Goal: Task Accomplishment & Management: Use online tool/utility

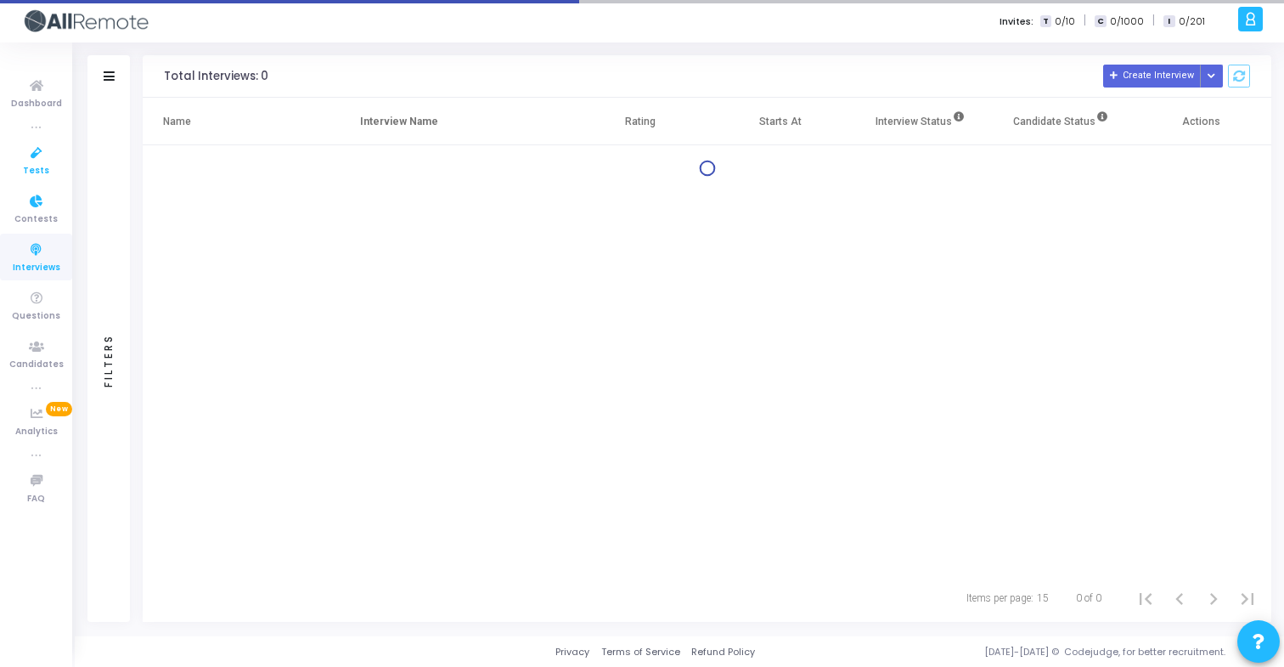
click at [57, 153] on link "Tests" at bounding box center [36, 160] width 72 height 47
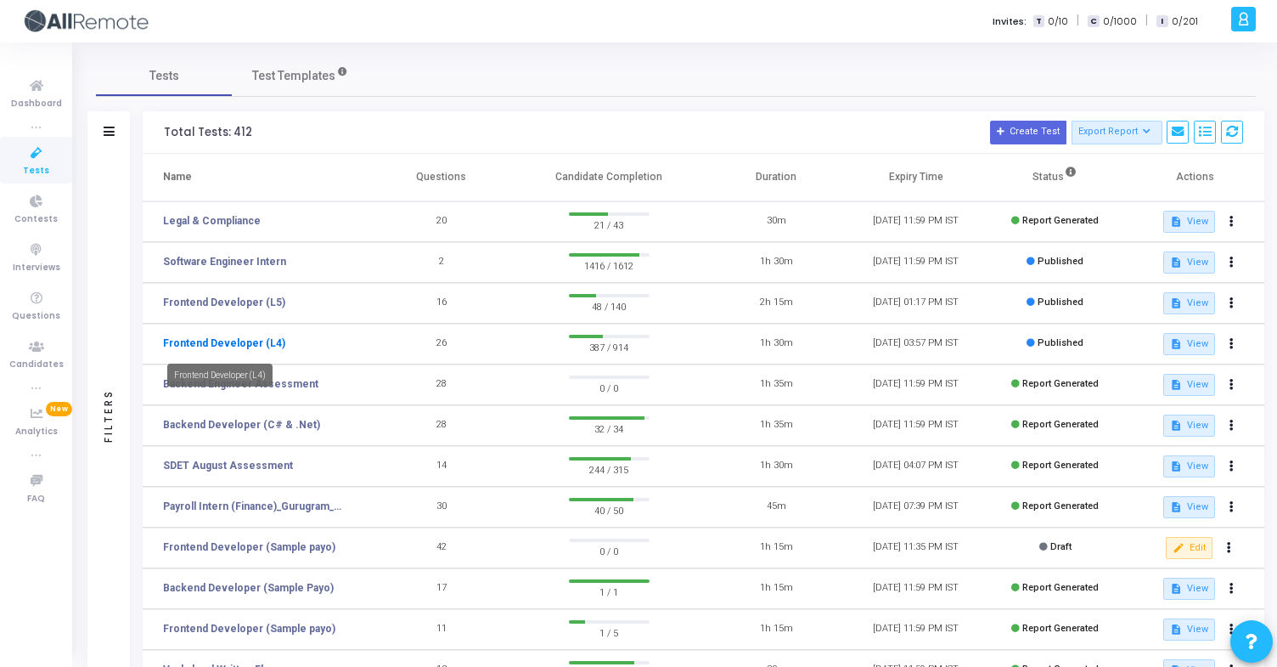
click at [257, 340] on link "Frontend Developer (L4)" at bounding box center [224, 342] width 122 height 15
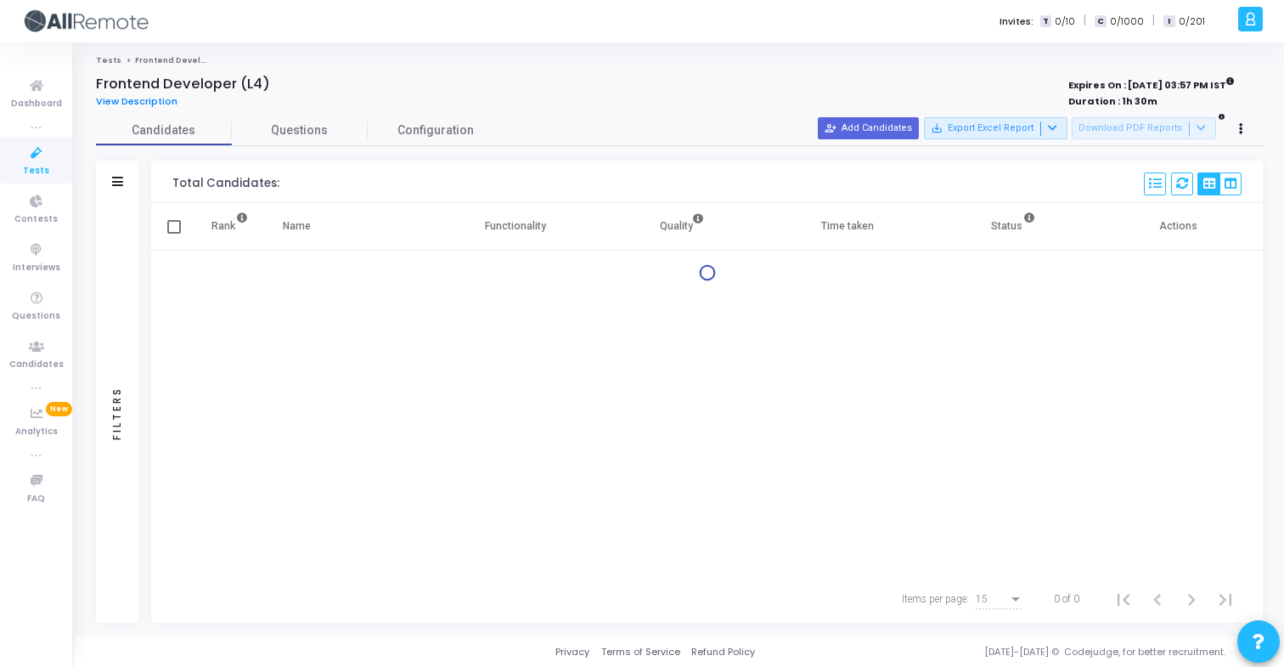
click at [121, 172] on div "Filters" at bounding box center [117, 182] width 42 height 42
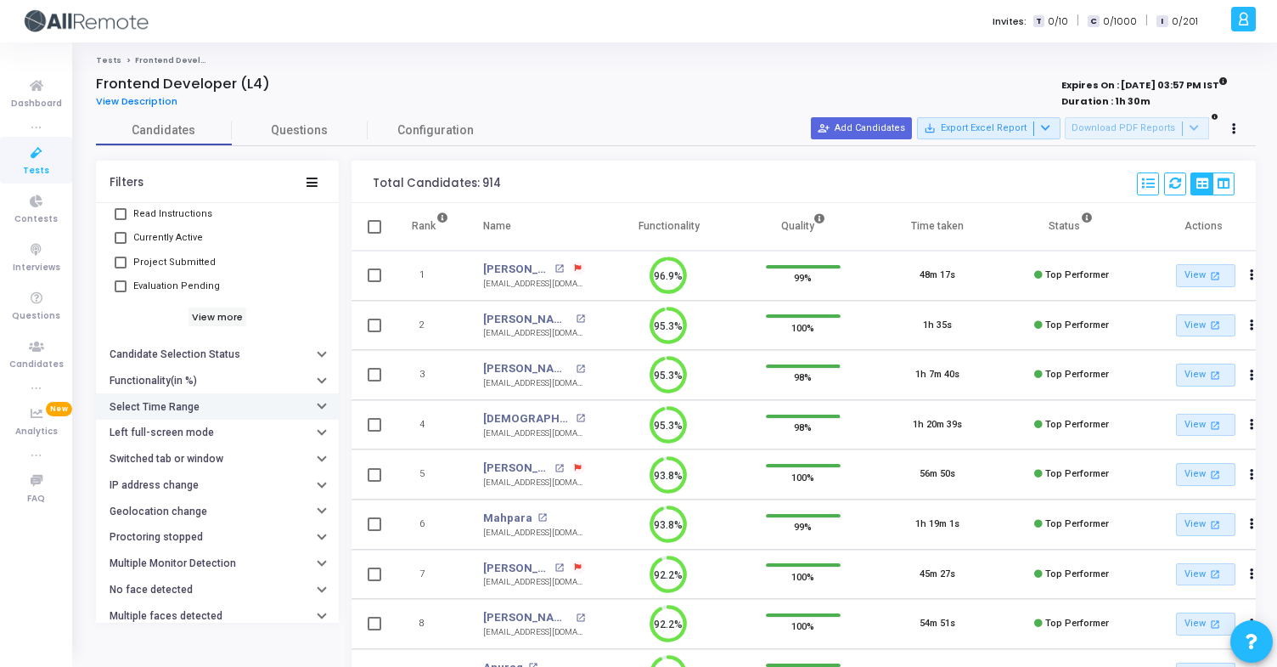
click at [206, 400] on button "Select Time Range" at bounding box center [217, 406] width 243 height 26
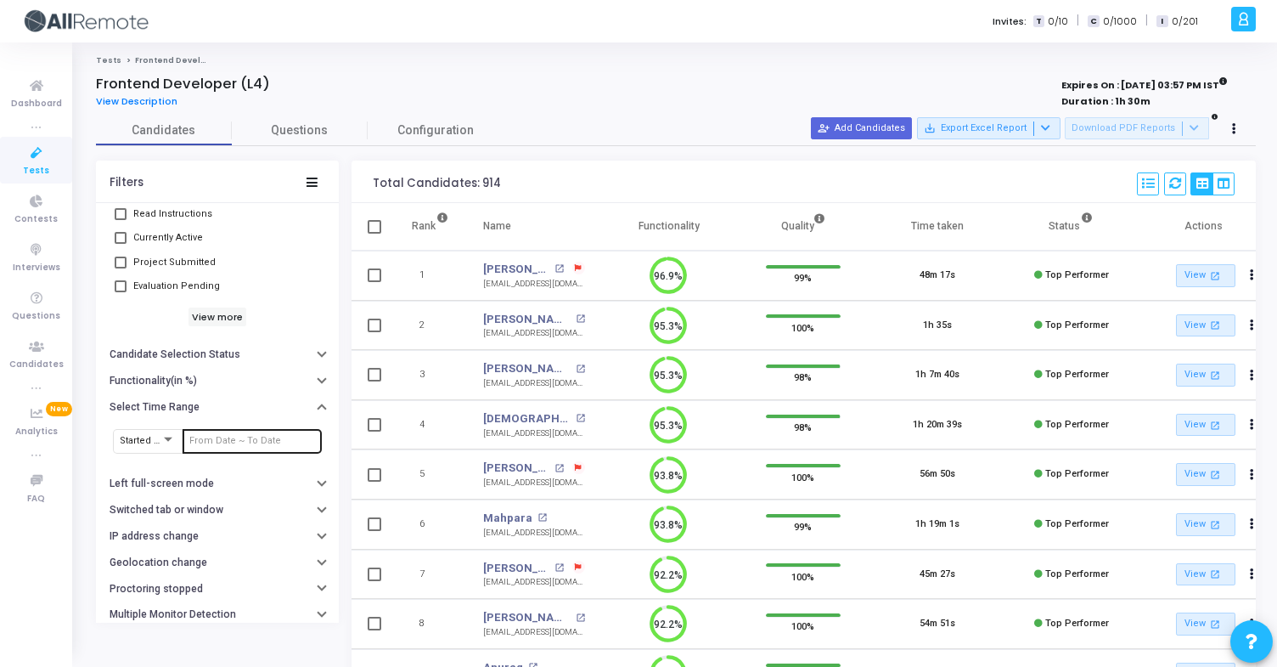
click at [228, 444] on input "text" at bounding box center [252, 441] width 126 height 10
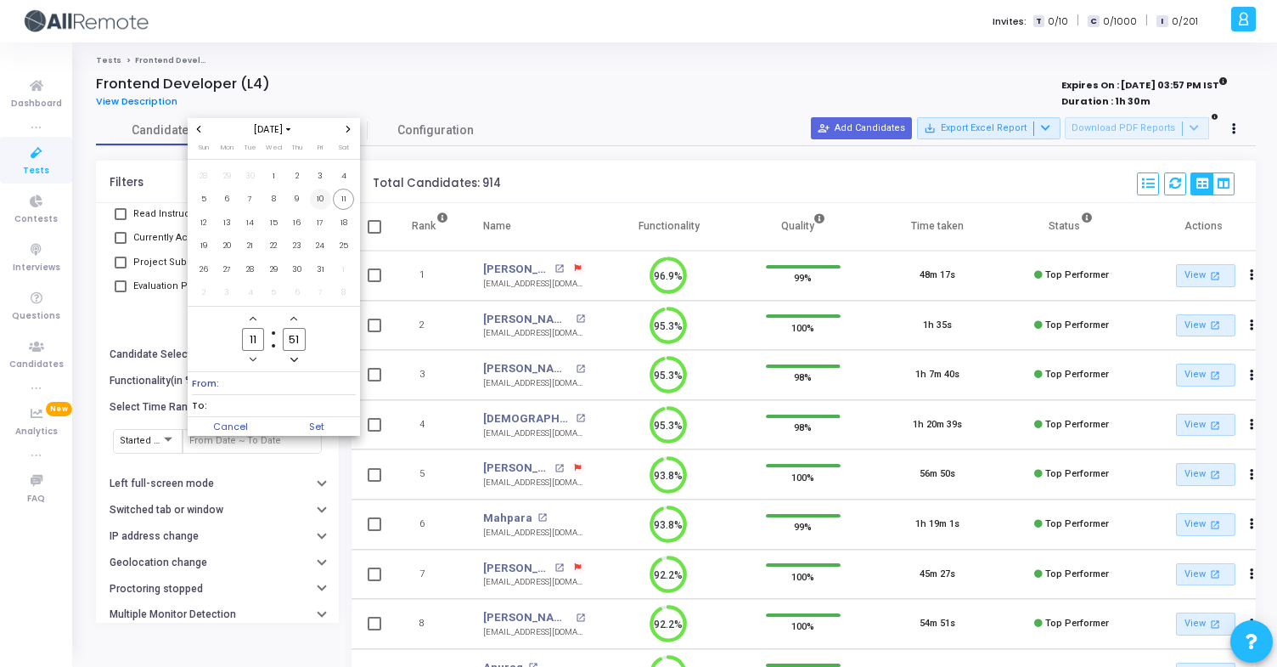
click at [326, 206] on span "10" at bounding box center [320, 199] width 21 height 21
click at [341, 206] on span "11" at bounding box center [343, 199] width 21 height 21
click at [307, 429] on span "Set" at bounding box center [316, 426] width 87 height 19
type input "[DATE] 11:51 AM - [DATE] 11:51 AM"
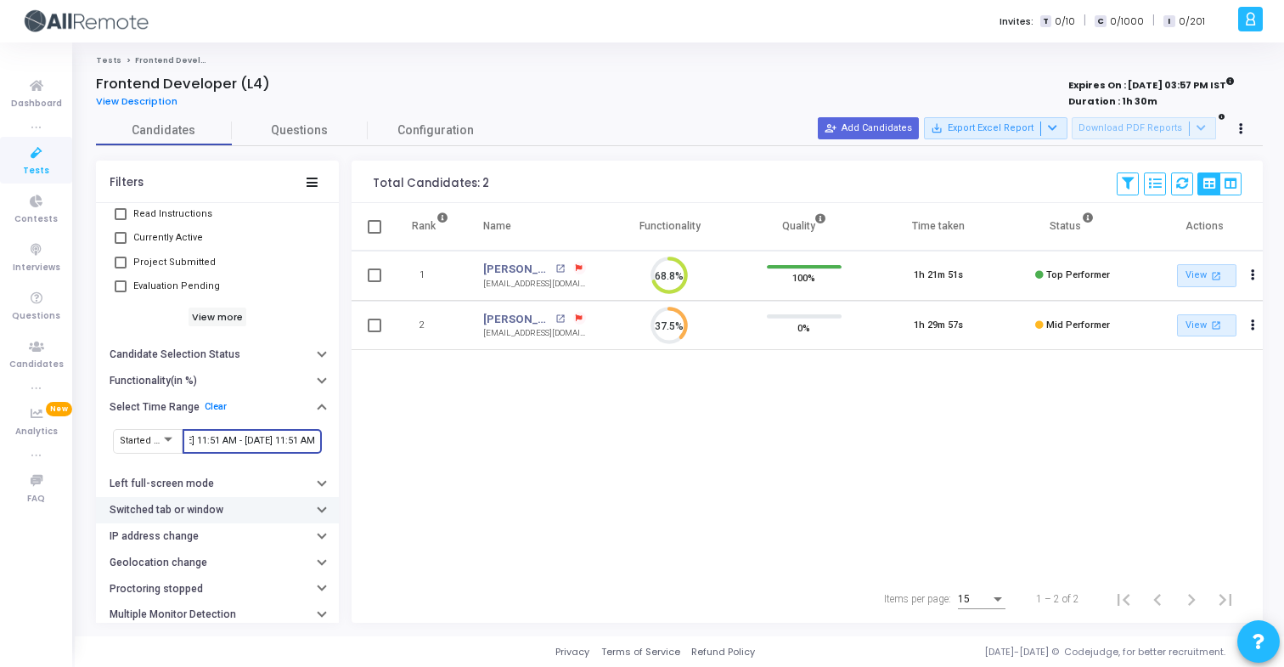
click at [133, 521] on button "Switched tab or window" at bounding box center [217, 510] width 243 height 26
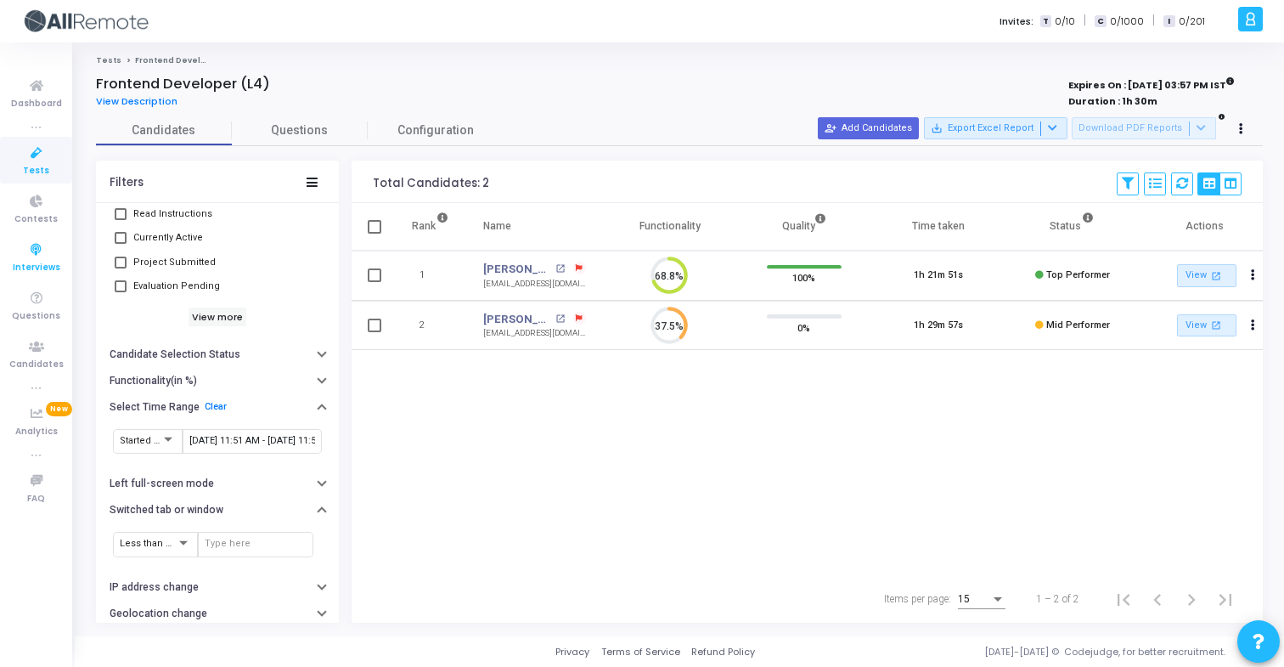
click at [71, 275] on link "Interviews" at bounding box center [36, 257] width 72 height 47
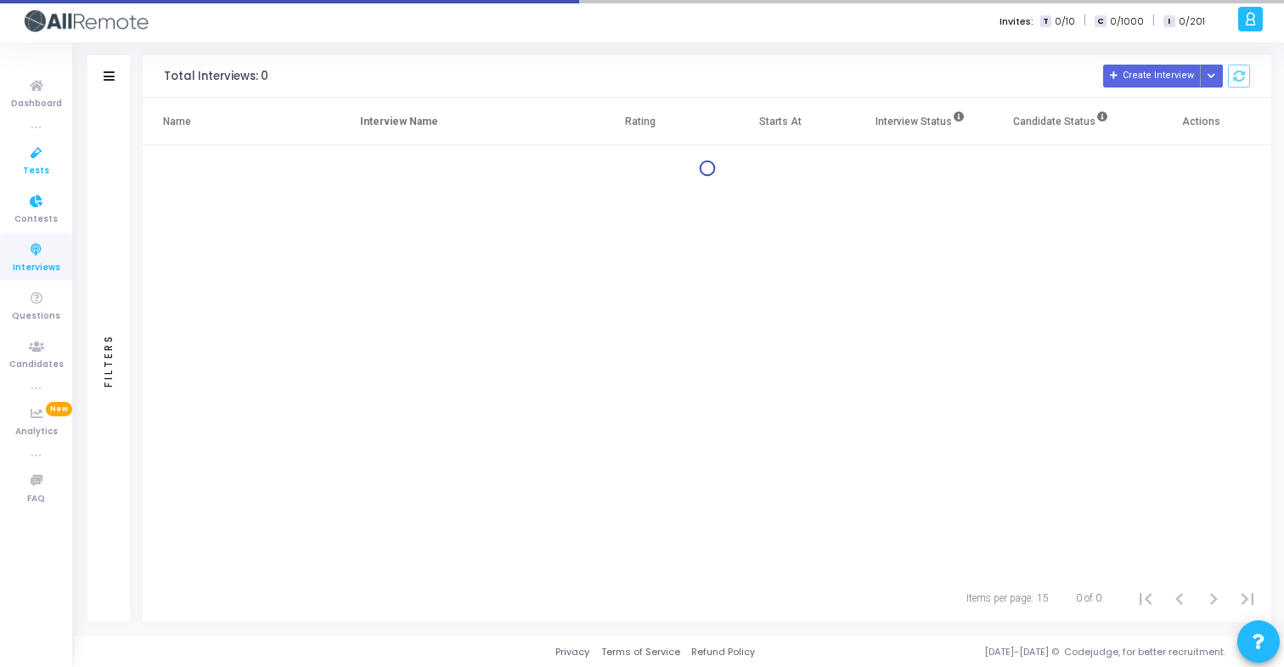
click at [46, 158] on icon at bounding box center [37, 153] width 36 height 21
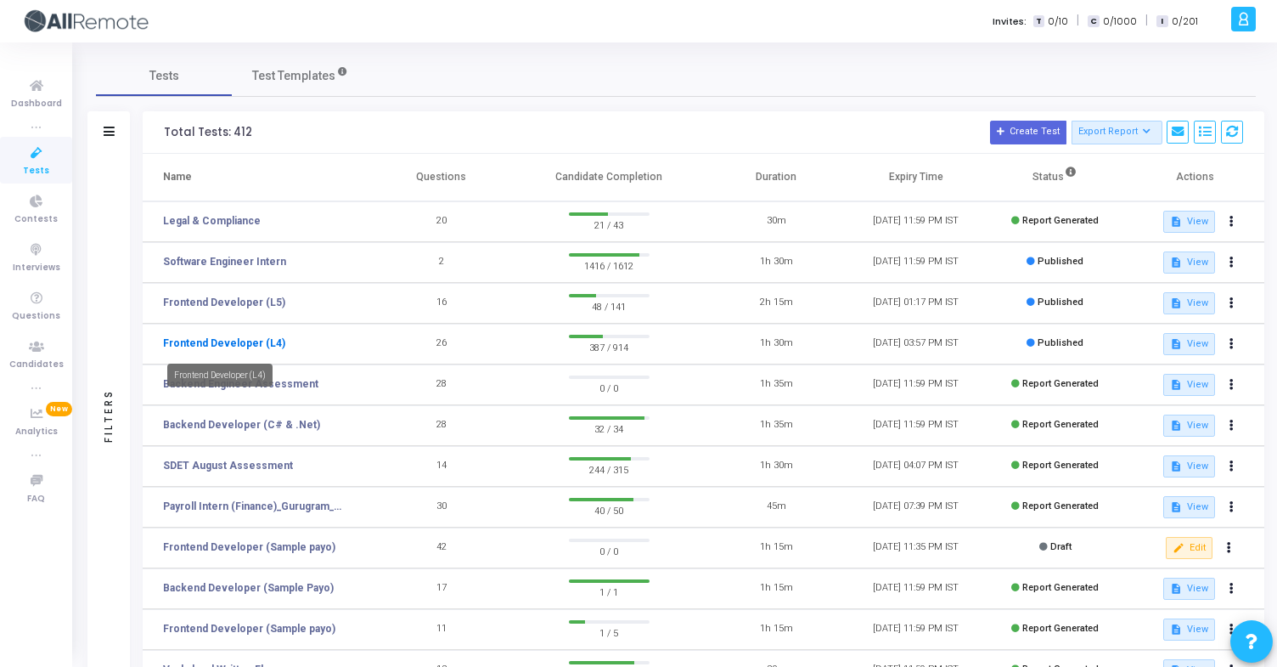
click at [269, 338] on link "Frontend Developer (L4)" at bounding box center [224, 342] width 122 height 15
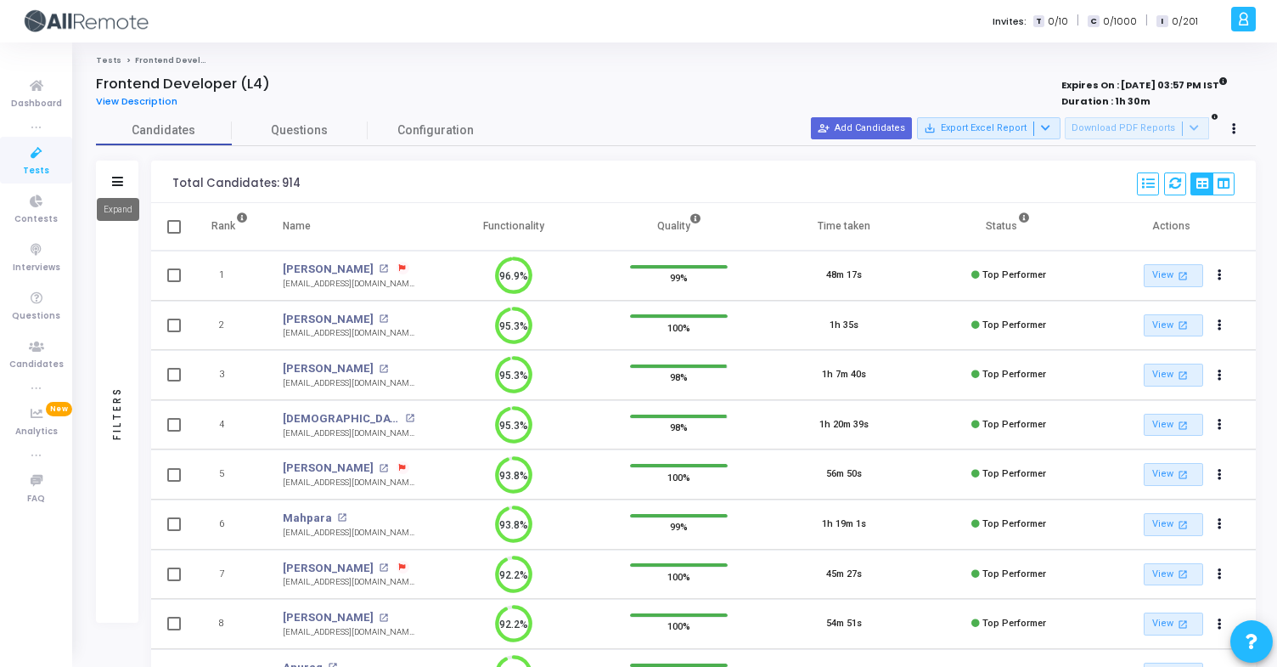
click at [118, 180] on icon at bounding box center [117, 181] width 11 height 9
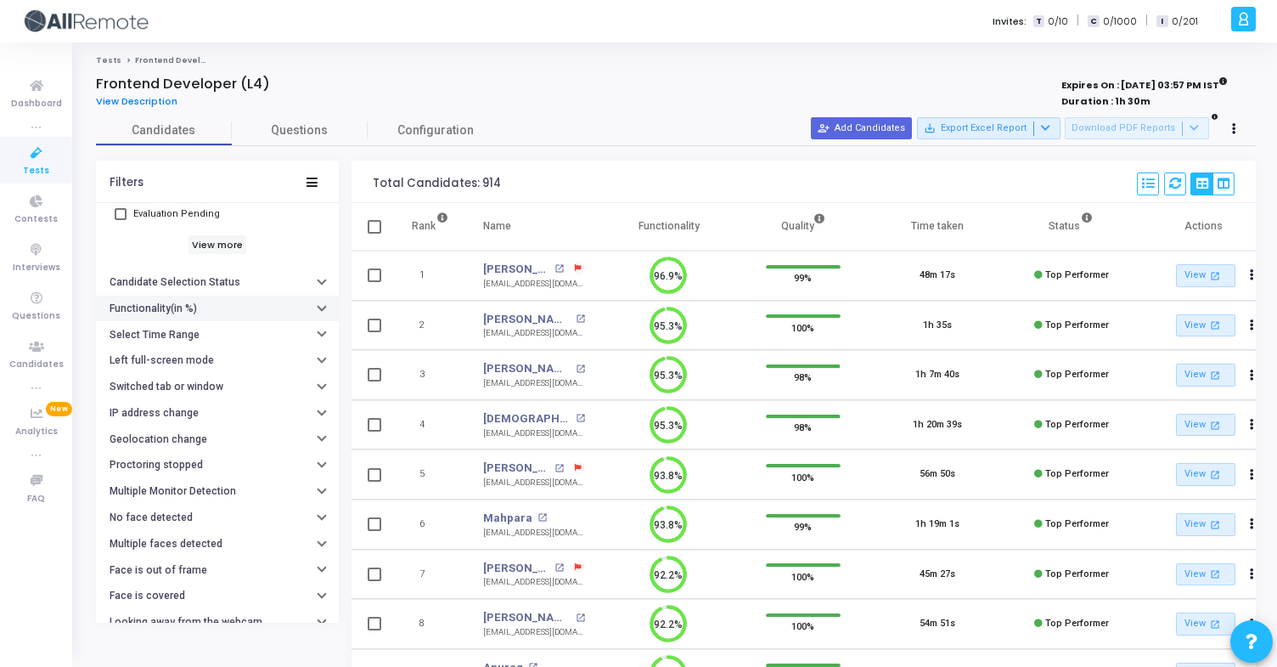
click at [192, 318] on button "Functionality(in %)" at bounding box center [217, 309] width 243 height 26
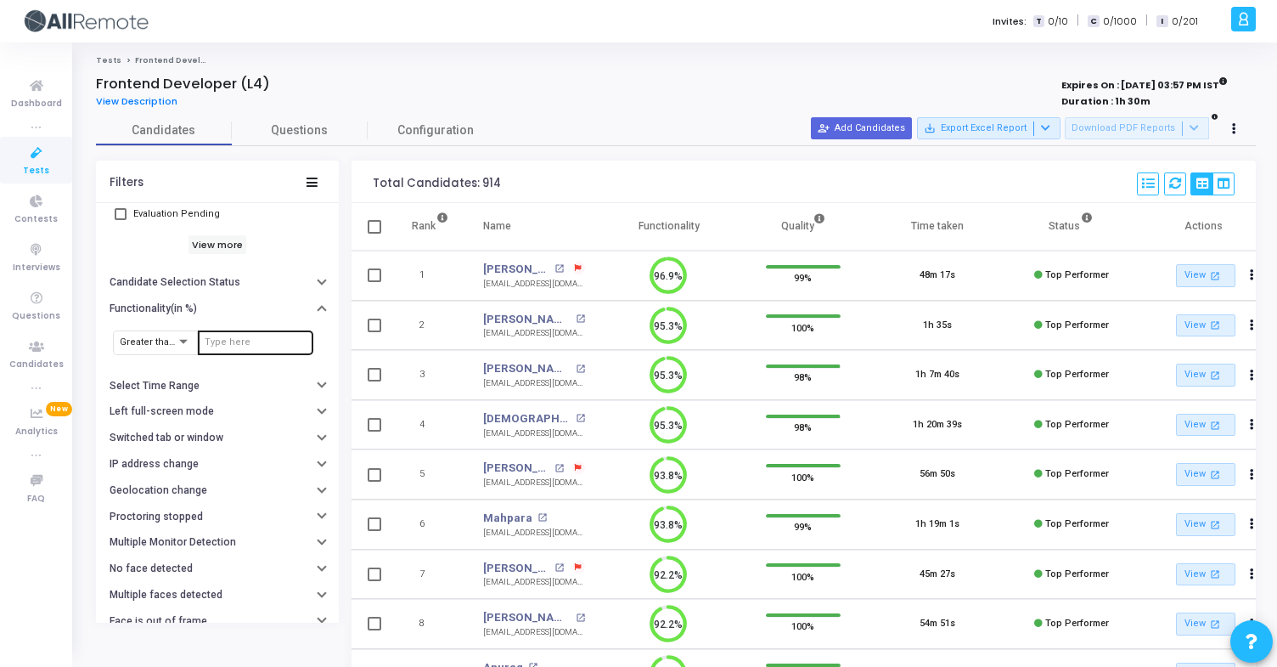
click at [223, 341] on input "number" at bounding box center [256, 342] width 102 height 10
click at [198, 413] on h6 "Left full-screen mode" at bounding box center [162, 411] width 104 height 13
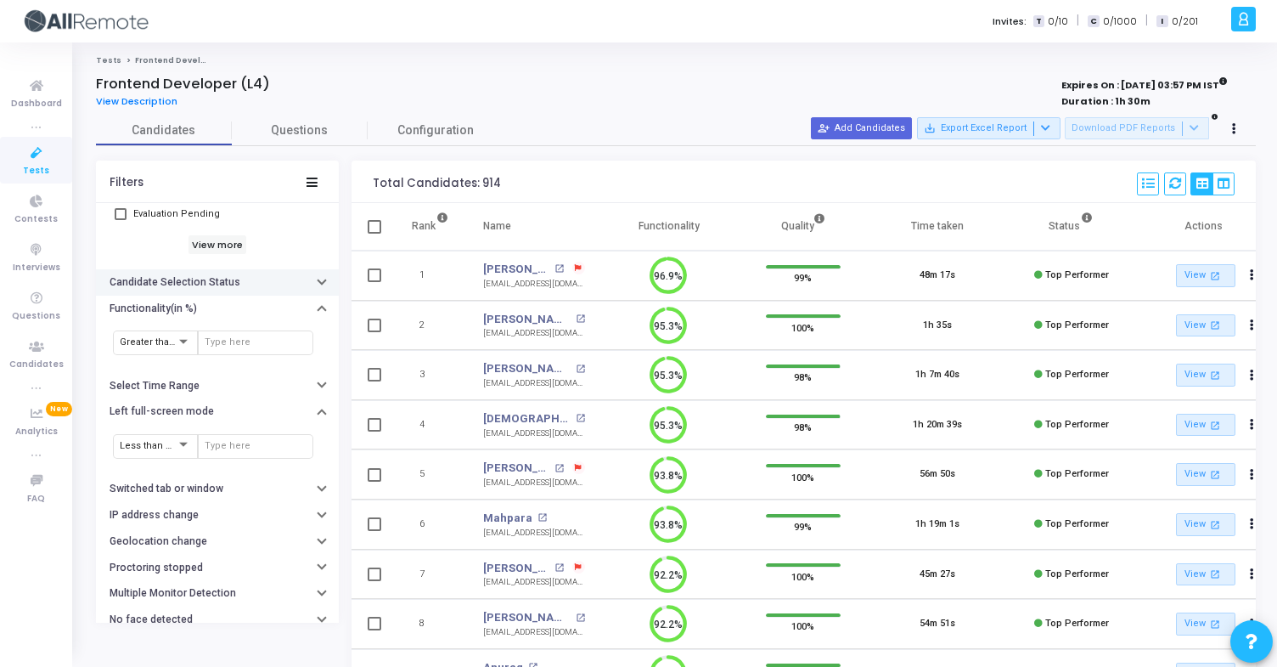
click at [233, 290] on button "Candidate Selection Status" at bounding box center [217, 282] width 243 height 26
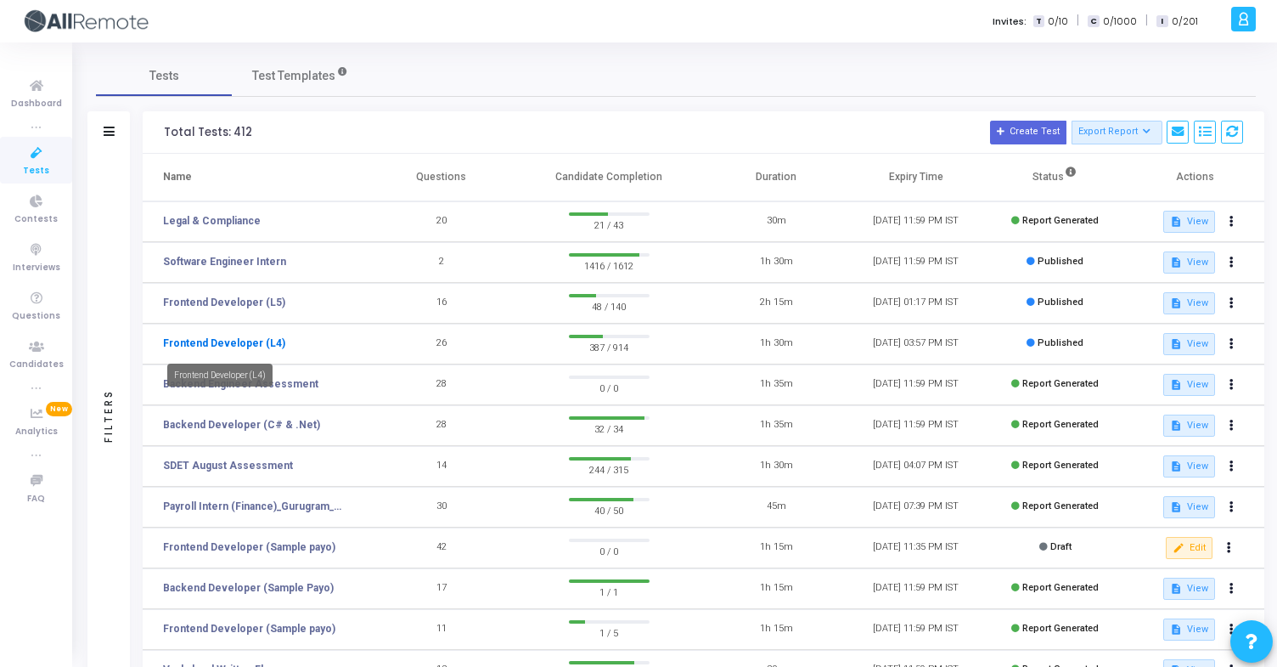
click at [268, 346] on link "Frontend Developer (L4)" at bounding box center [224, 342] width 122 height 15
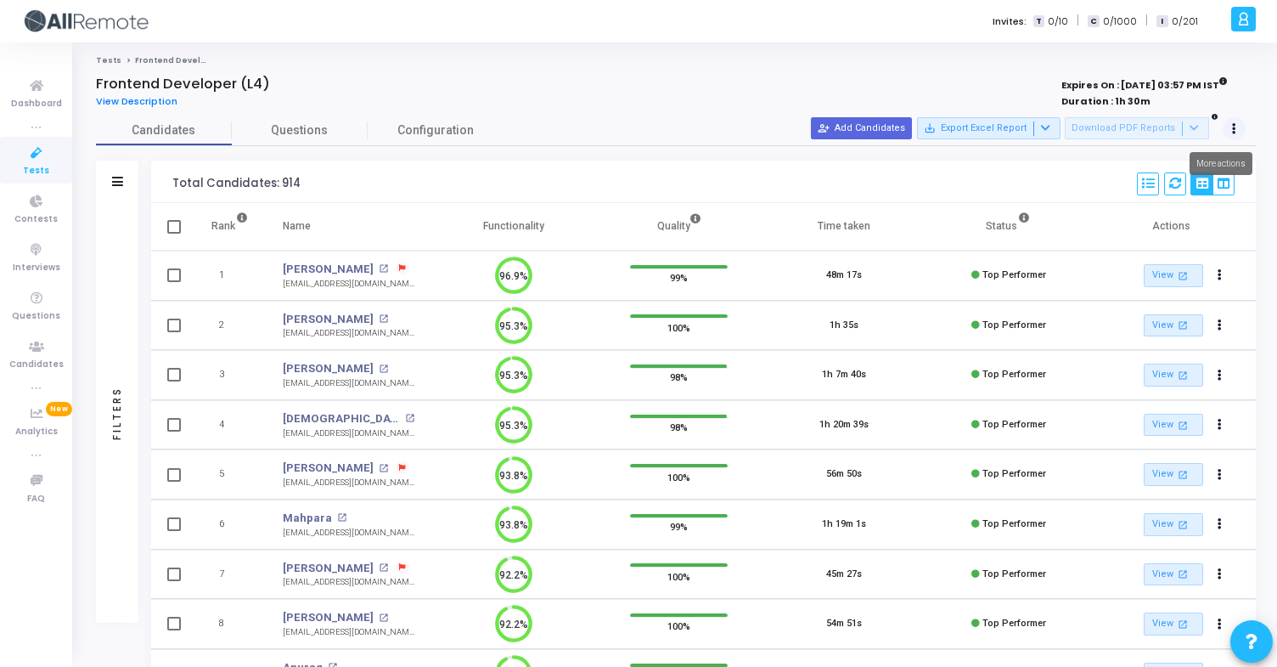
click at [1244, 127] on button at bounding box center [1235, 129] width 24 height 24
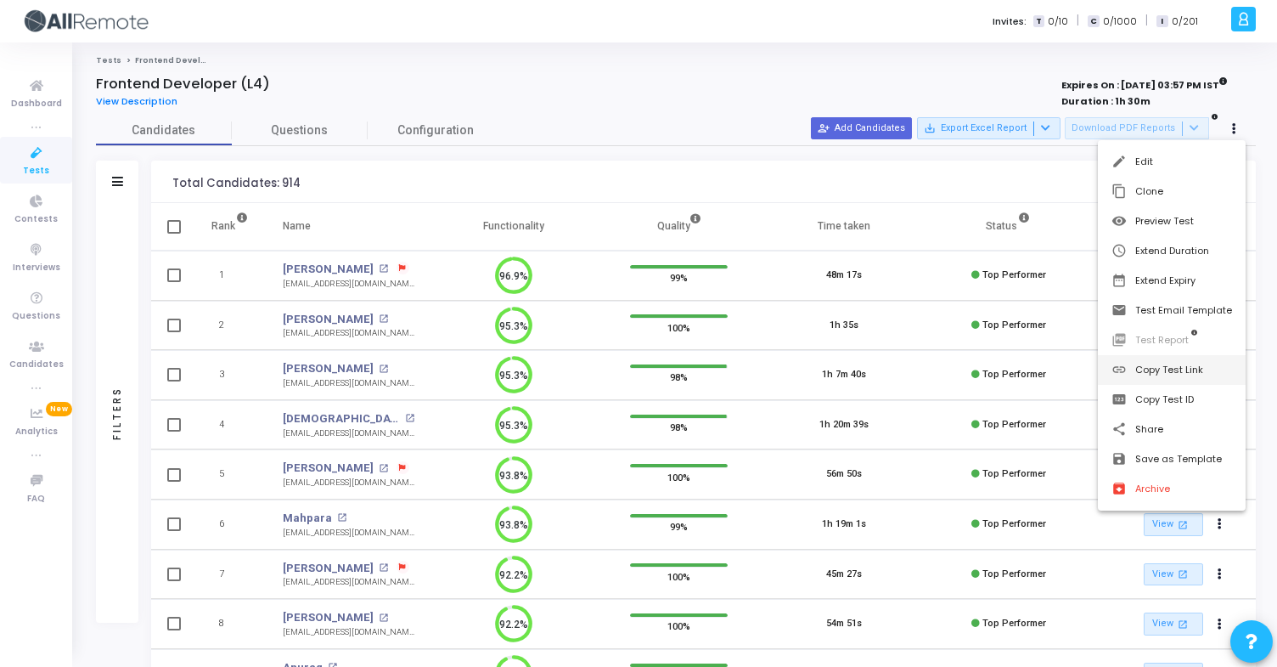
click at [1192, 366] on button "link Copy Test Link" at bounding box center [1172, 370] width 148 height 30
